Goal: Task Accomplishment & Management: Use online tool/utility

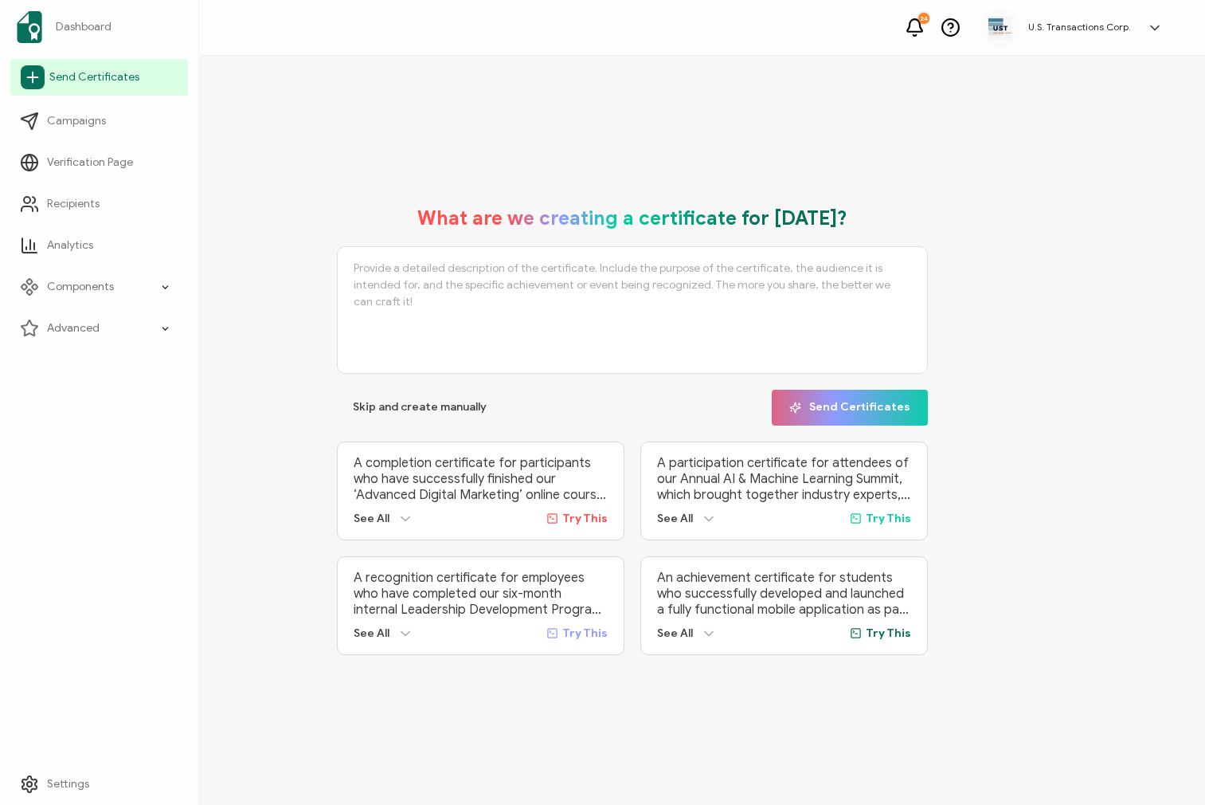
click at [50, 75] on span "Send Certificates" at bounding box center [94, 77] width 90 height 16
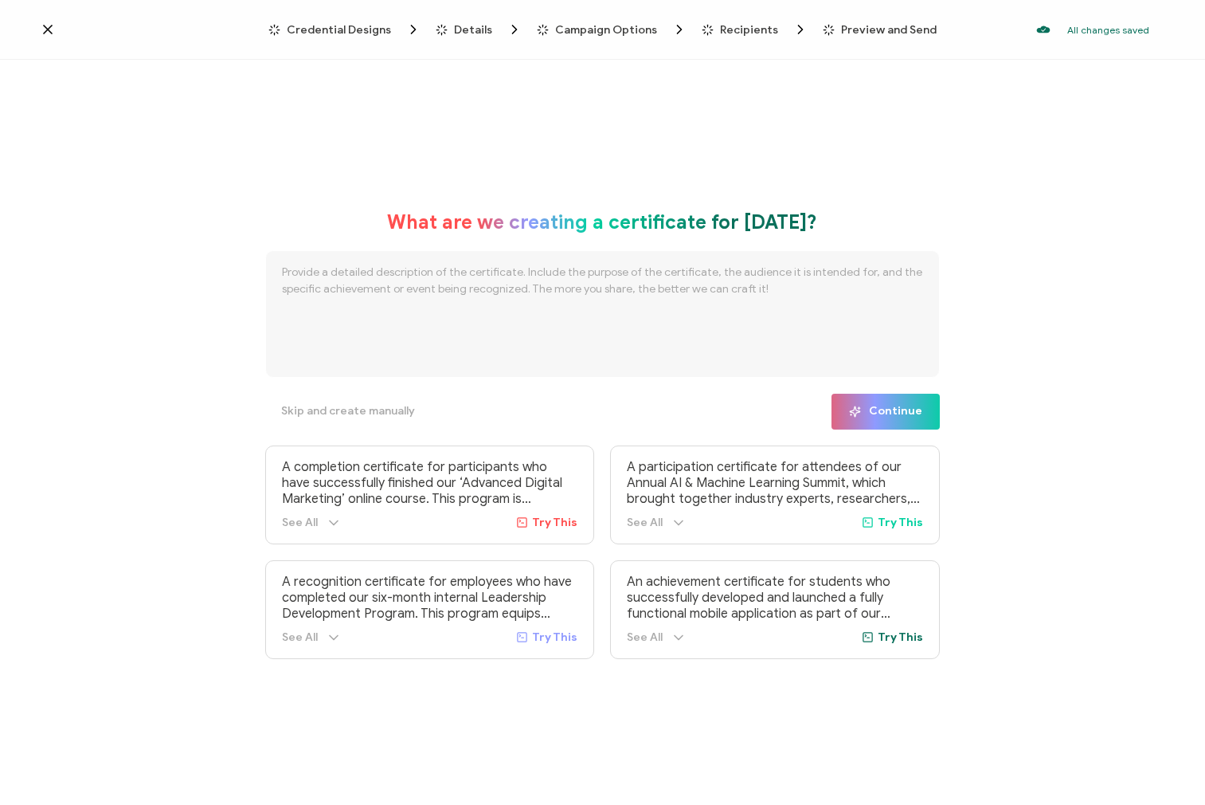
click at [48, 29] on icon at bounding box center [48, 29] width 8 height 8
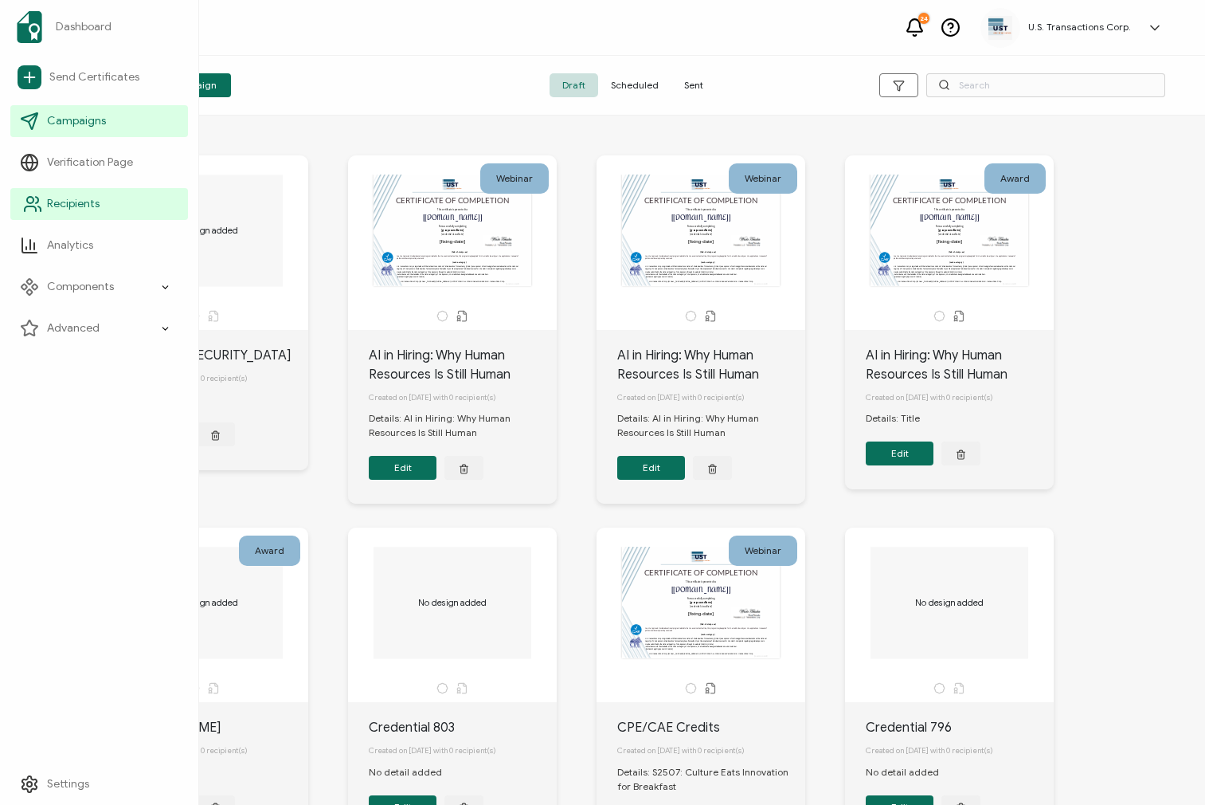
click at [58, 198] on span "Recipients" at bounding box center [73, 204] width 53 height 16
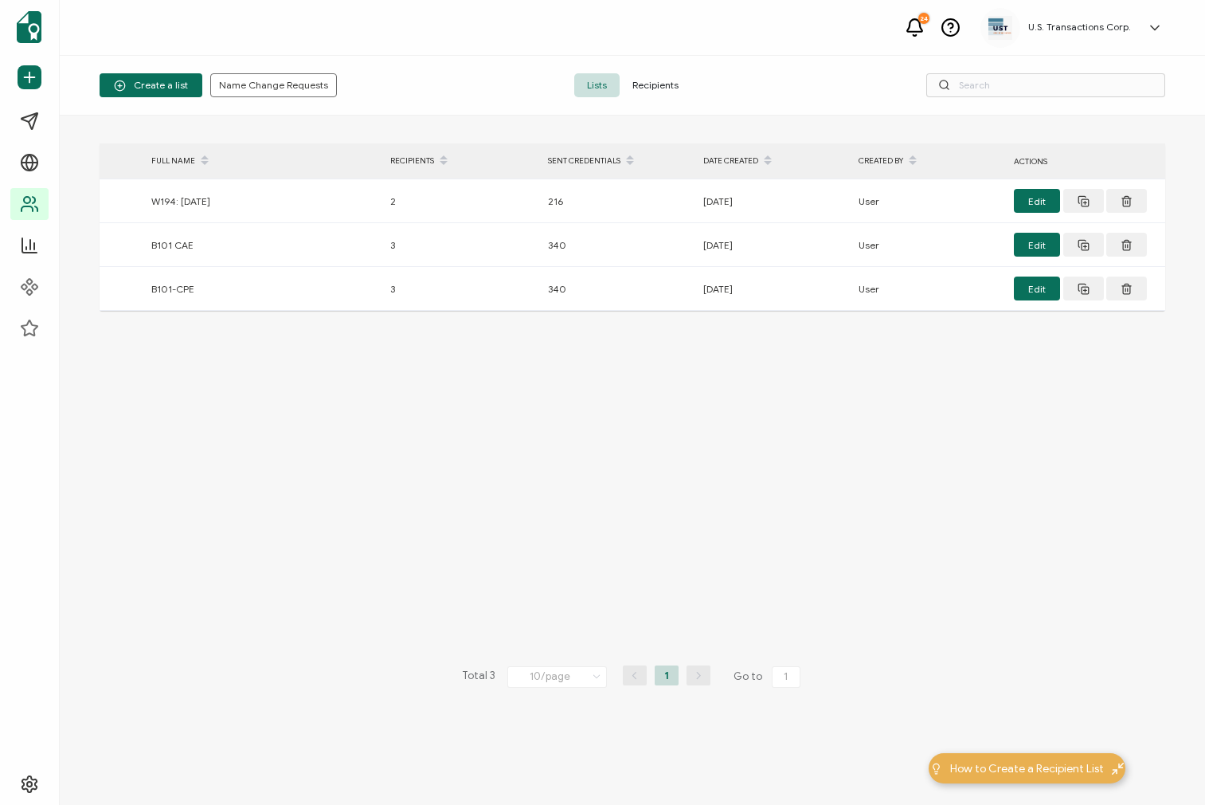
click at [643, 92] on span "Recipients" at bounding box center [656, 85] width 72 height 24
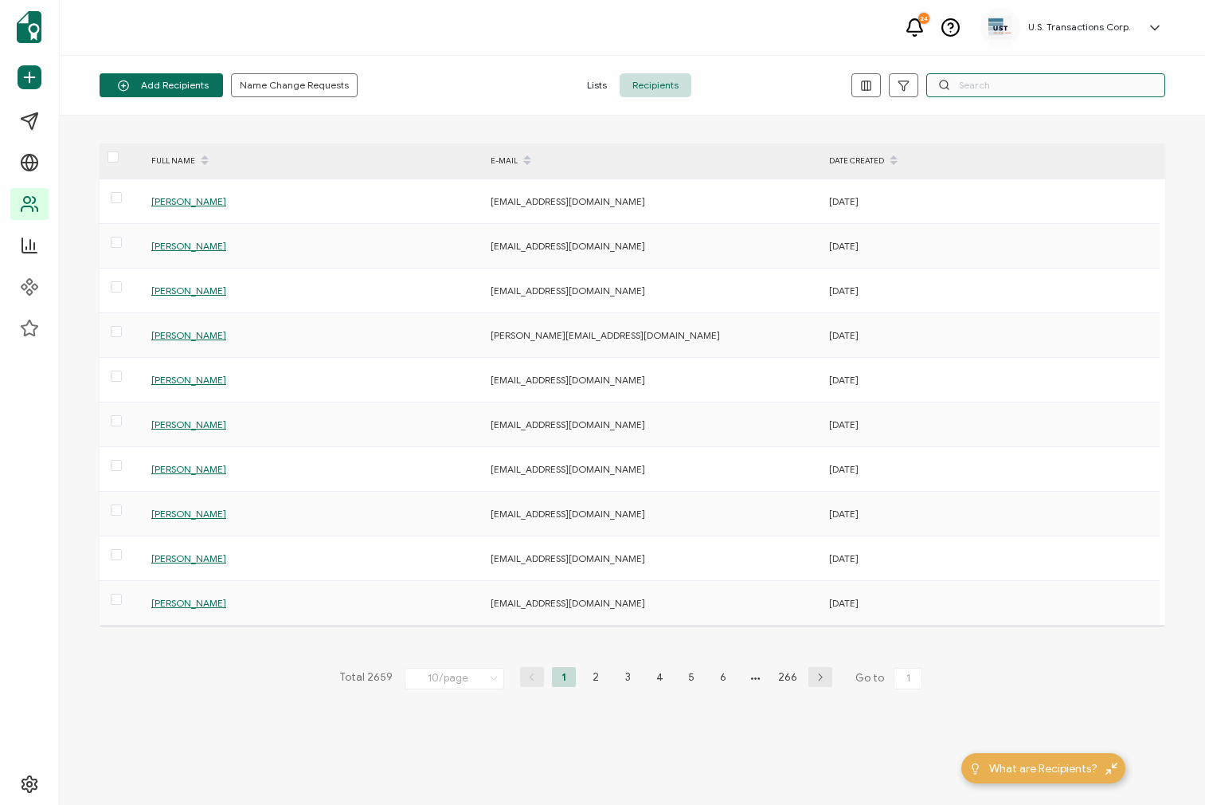
click at [977, 84] on input "text" at bounding box center [1046, 85] width 239 height 24
paste input "[EMAIL_ADDRESS][DOMAIN_NAME]"
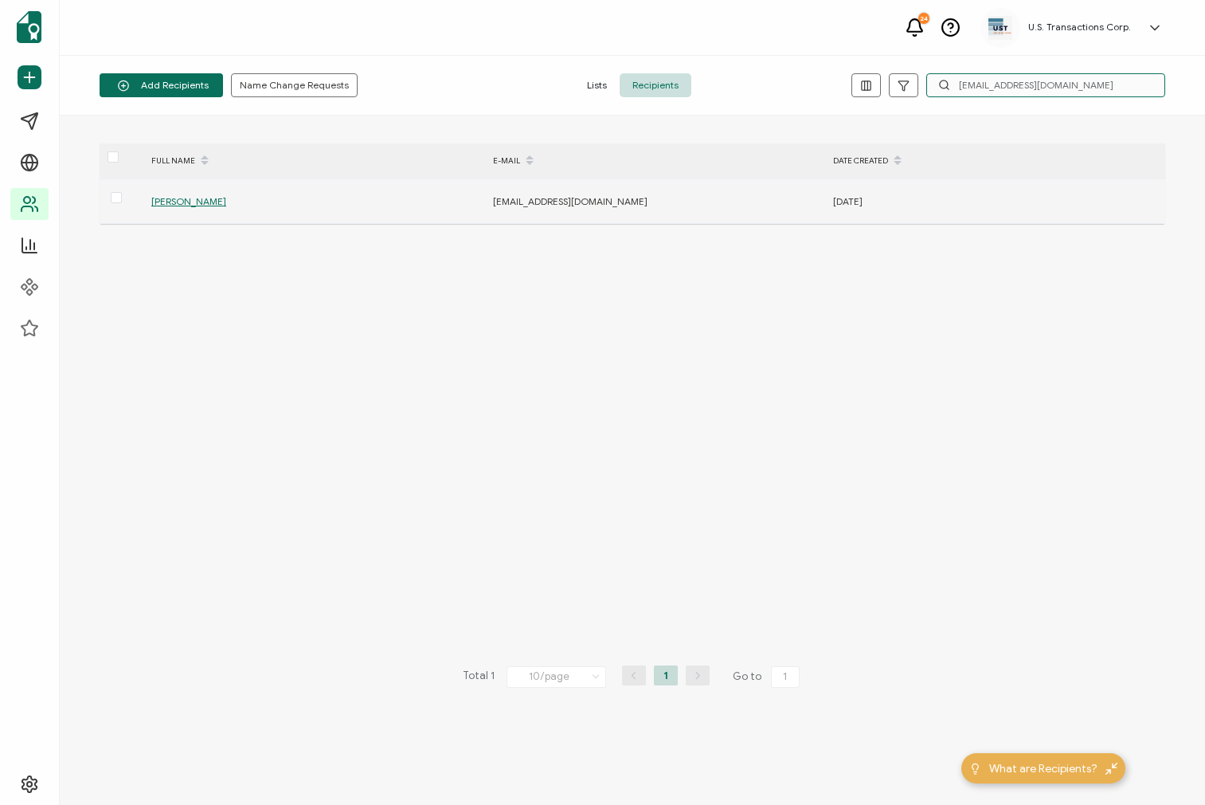
type input "[EMAIL_ADDRESS][DOMAIN_NAME]"
click at [175, 199] on span "[PERSON_NAME]" at bounding box center [188, 201] width 75 height 12
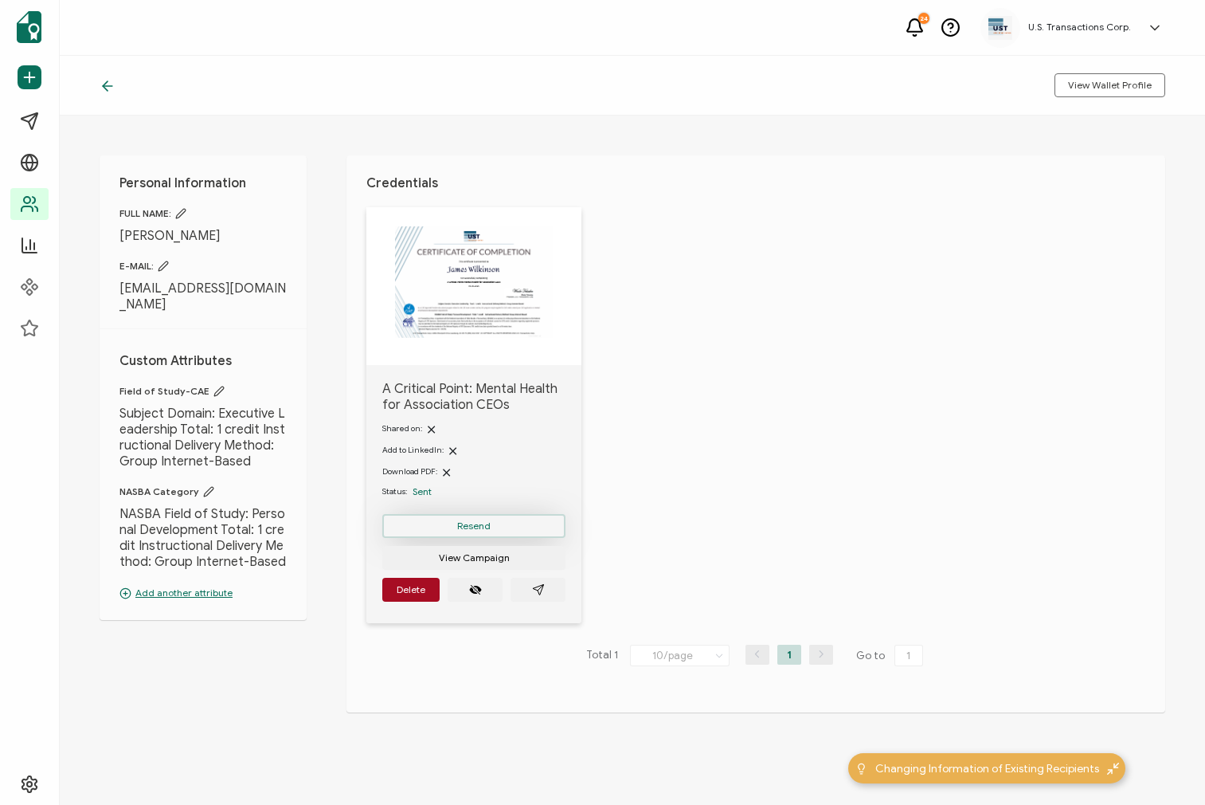
click at [453, 529] on button "Resend" at bounding box center [473, 526] width 183 height 24
click at [482, 524] on span "Resend" at bounding box center [473, 526] width 33 height 10
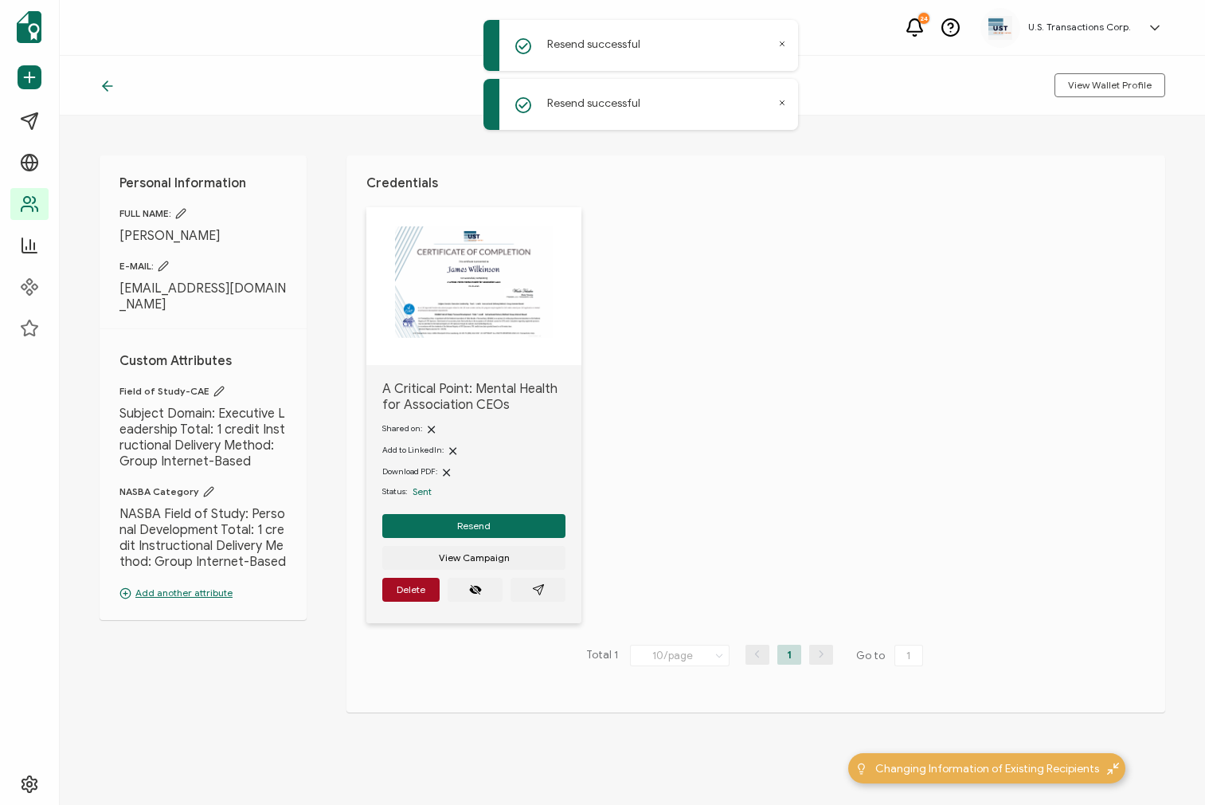
drag, startPoint x: 779, startPoint y: 101, endPoint x: 787, endPoint y: 72, distance: 30.5
click at [779, 101] on icon at bounding box center [782, 103] width 8 height 8
click at [782, 42] on icon at bounding box center [782, 44] width 8 height 8
click at [546, 589] on button "button" at bounding box center [538, 590] width 55 height 24
